Goal: Task Accomplishment & Management: Use online tool/utility

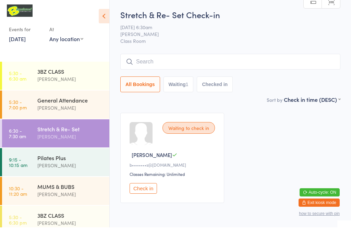
scroll to position [8, 0]
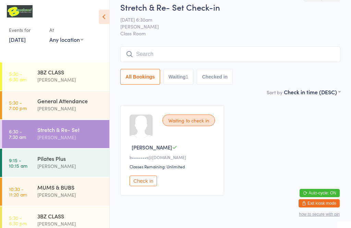
click at [139, 56] on input "search" at bounding box center [230, 54] width 220 height 16
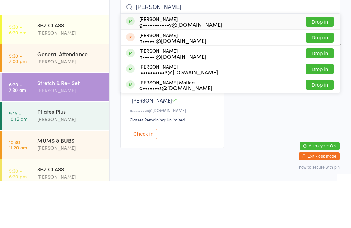
type input "[PERSON_NAME]"
click at [321, 64] on button "Drop in" at bounding box center [319, 69] width 27 height 10
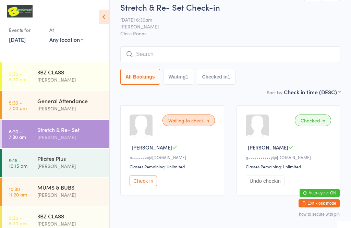
click at [140, 55] on input "search" at bounding box center [230, 54] width 220 height 16
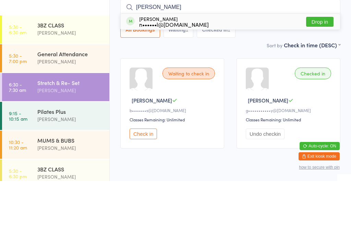
type input "[PERSON_NAME]"
click at [321, 64] on button "Drop in" at bounding box center [319, 69] width 27 height 10
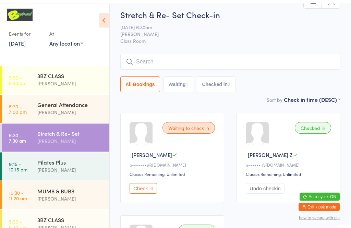
scroll to position [0, 0]
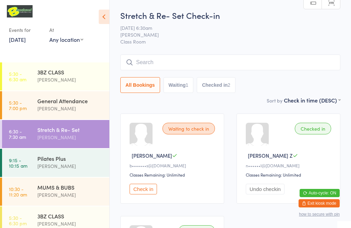
click at [156, 64] on input "search" at bounding box center [230, 62] width 220 height 16
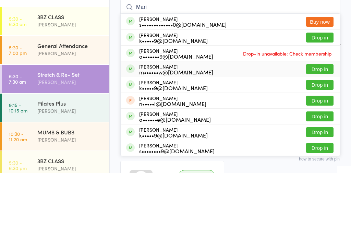
type input "Mari"
click at [175, 124] on div "m••••••w@[DOMAIN_NAME]" at bounding box center [176, 126] width 74 height 5
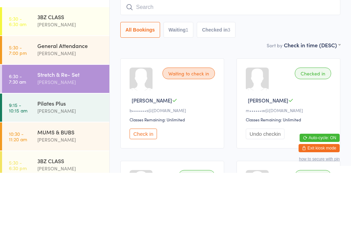
scroll to position [55, 0]
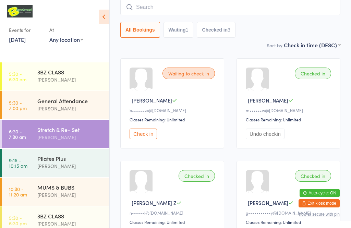
click at [142, 139] on button "Check in" at bounding box center [143, 134] width 27 height 11
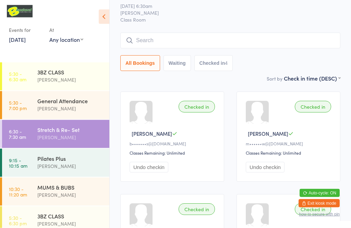
scroll to position [22, 0]
click at [211, 39] on input "search" at bounding box center [230, 41] width 220 height 16
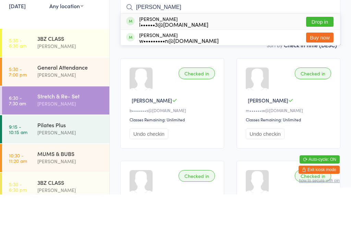
type input "[PERSON_NAME]"
click at [323, 50] on button "Drop in" at bounding box center [319, 55] width 27 height 10
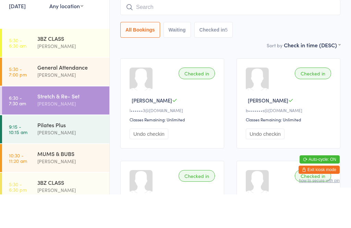
scroll to position [55, 0]
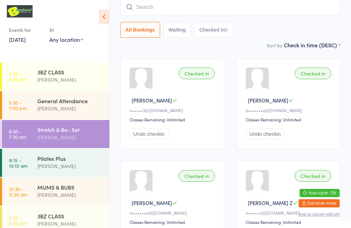
click at [58, 74] on div "3BZ CLASS" at bounding box center [70, 72] width 66 height 8
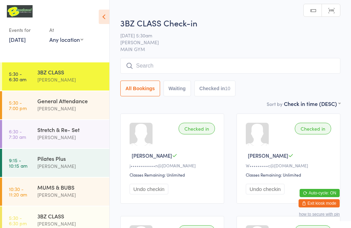
click at [59, 103] on div "General Attendance" at bounding box center [70, 101] width 66 height 8
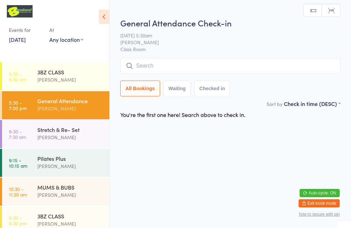
click at [209, 63] on input "search" at bounding box center [230, 66] width 220 height 16
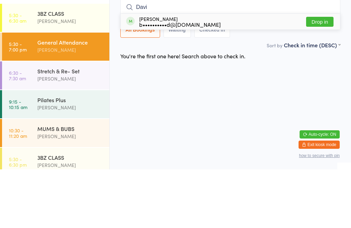
type input "Davi"
click at [318, 75] on button "Drop in" at bounding box center [319, 80] width 27 height 10
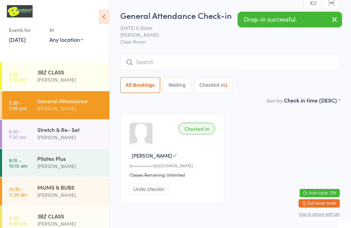
click at [53, 77] on div "[PERSON_NAME]" at bounding box center [70, 80] width 66 height 8
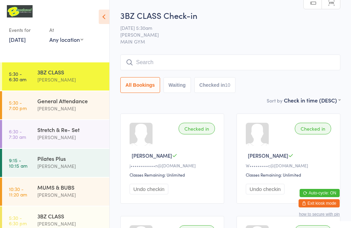
click at [269, 62] on input "search" at bounding box center [230, 62] width 220 height 16
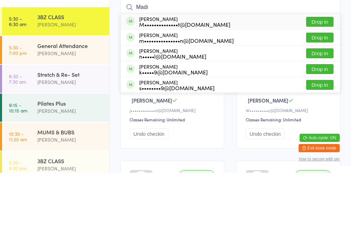
type input "Madi"
click at [319, 72] on button "Drop in" at bounding box center [319, 77] width 27 height 10
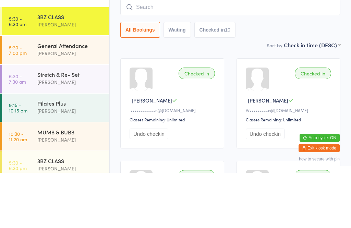
scroll to position [55, 0]
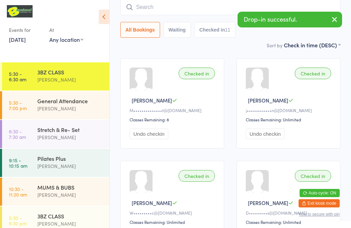
click at [197, 10] on input "search" at bounding box center [230, 7] width 220 height 16
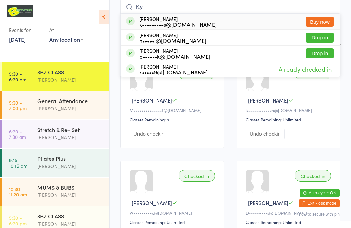
type input "K"
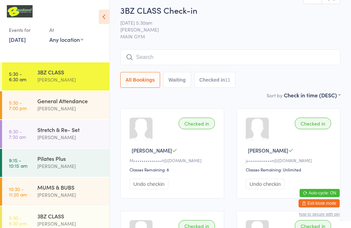
scroll to position [0, 0]
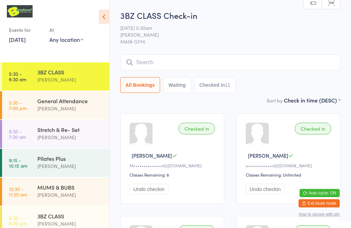
click at [246, 66] on input "search" at bounding box center [230, 62] width 220 height 16
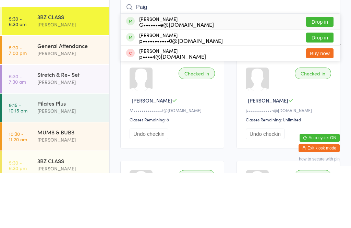
type input "Paig"
click at [318, 72] on button "Drop in" at bounding box center [319, 77] width 27 height 10
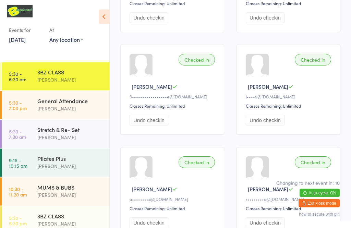
scroll to position [479, 0]
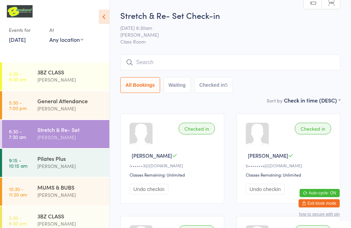
click at [65, 81] on div "[PERSON_NAME]" at bounding box center [70, 80] width 66 height 8
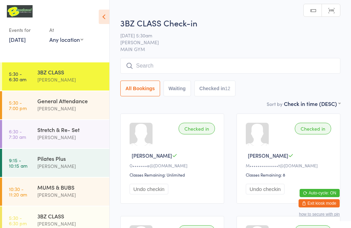
click at [62, 138] on div "[PERSON_NAME]" at bounding box center [70, 137] width 66 height 8
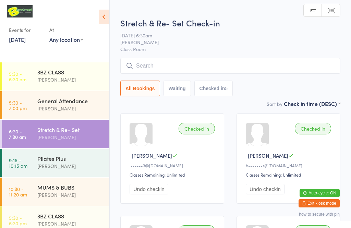
click at [67, 86] on div "3BZ CLASS [PERSON_NAME]" at bounding box center [73, 75] width 72 height 27
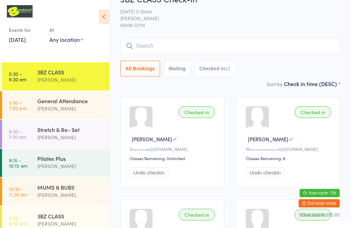
scroll to position [15, 0]
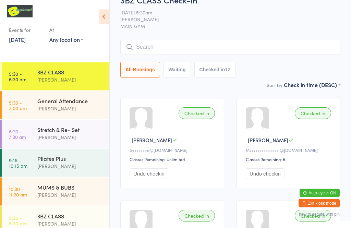
click at [293, 49] on input "search" at bounding box center [230, 47] width 220 height 16
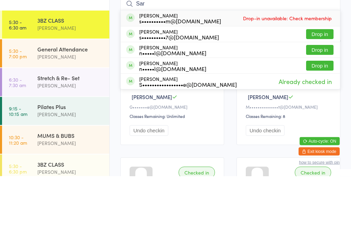
scroll to position [0, 0]
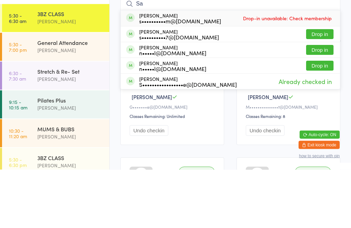
type input "S"
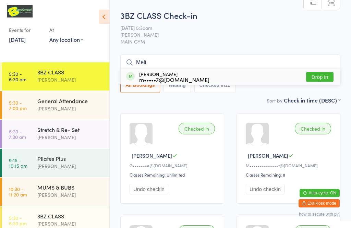
type input "Meli"
click at [322, 76] on button "Drop in" at bounding box center [319, 77] width 27 height 10
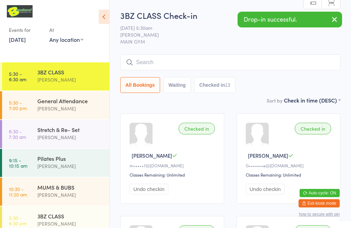
click at [293, 63] on input "search" at bounding box center [230, 62] width 220 height 16
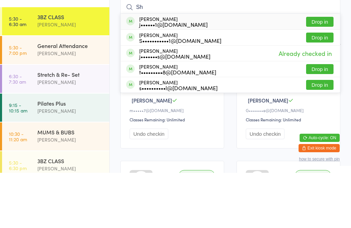
type input "S"
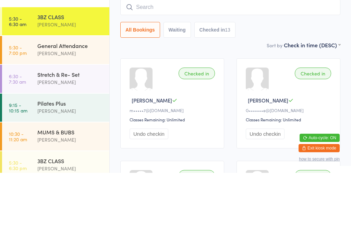
click at [321, 77] on div "All Bookings Waiting Checked in 13" at bounding box center [230, 85] width 220 height 16
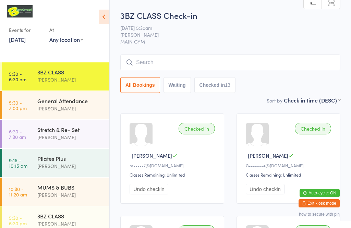
click at [258, 68] on input "search" at bounding box center [230, 62] width 220 height 16
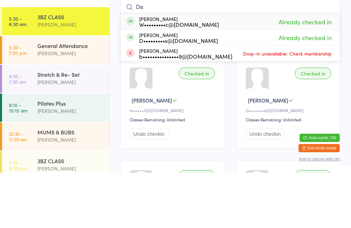
type input "D"
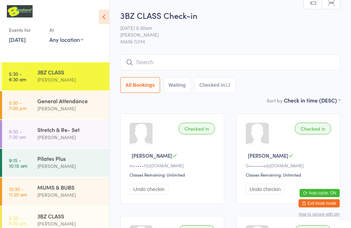
click at [192, 68] on input "search" at bounding box center [230, 62] width 220 height 16
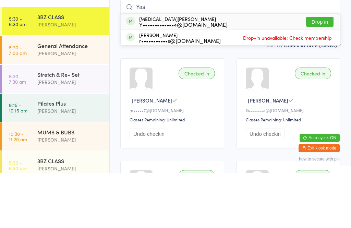
type input "Yas"
click at [319, 72] on button "Drop in" at bounding box center [319, 77] width 27 height 10
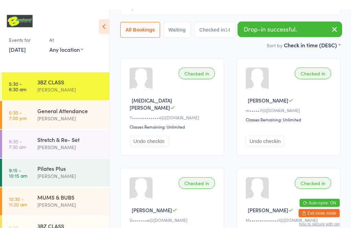
scroll to position [66, 0]
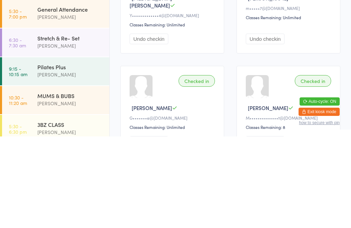
click at [49, 133] on div "[PERSON_NAME]" at bounding box center [70, 137] width 66 height 8
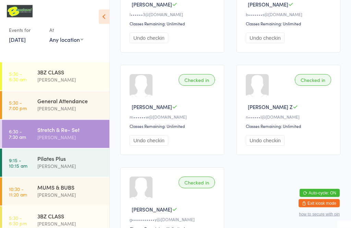
scroll to position [148, 0]
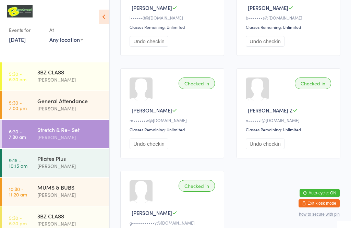
click at [48, 105] on div "[PERSON_NAME]" at bounding box center [70, 109] width 66 height 8
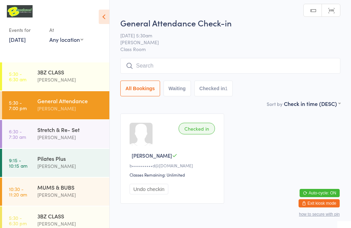
click at [48, 79] on div "[PERSON_NAME]" at bounding box center [70, 80] width 66 height 8
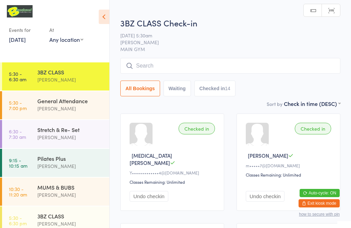
click at [49, 135] on div "[PERSON_NAME]" at bounding box center [70, 137] width 66 height 8
